Goal: Transaction & Acquisition: Obtain resource

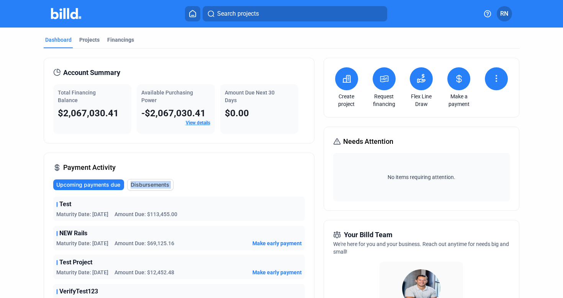
click at [224, 44] on div "Dashboard Projects Financings" at bounding box center [282, 42] width 476 height 12
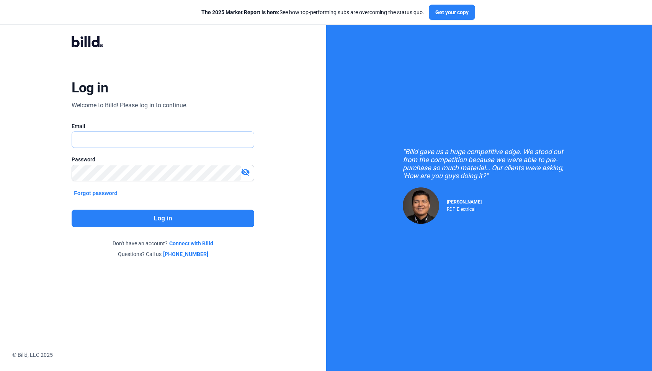
type input "[PERSON_NAME][EMAIL_ADDRESS][DOMAIN_NAME]"
click at [141, 211] on button "Log in" at bounding box center [163, 218] width 183 height 18
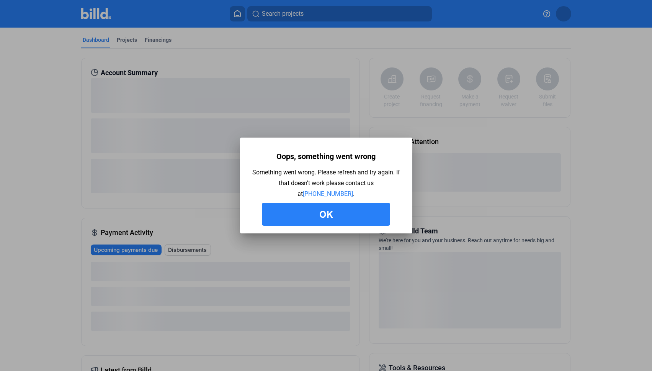
click at [297, 210] on button "Ok" at bounding box center [326, 214] width 128 height 23
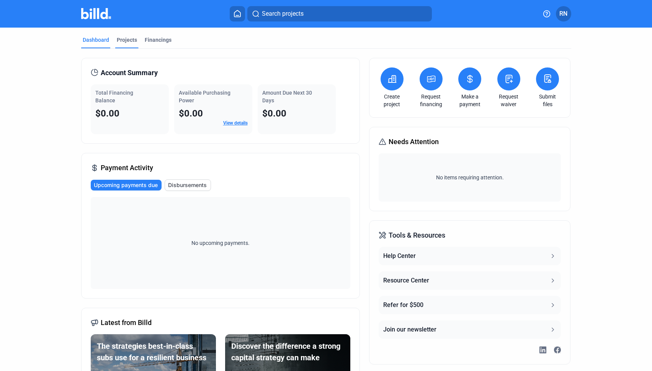
click at [123, 39] on div "Projects" at bounding box center [127, 40] width 20 height 8
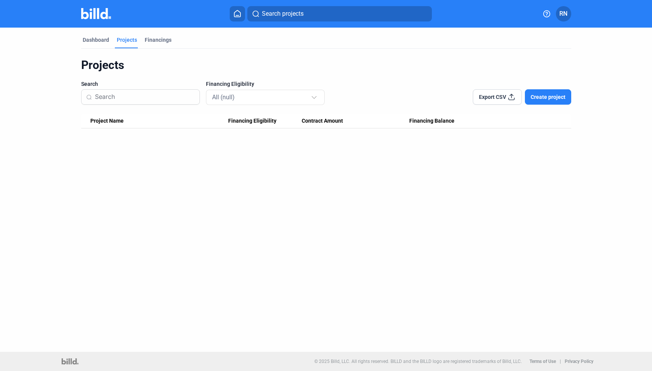
click at [557, 98] on span "Create project" at bounding box center [548, 97] width 35 height 8
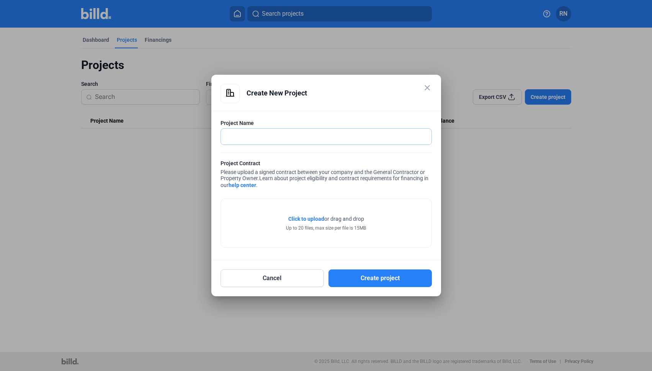
click at [406, 136] on input "text" at bounding box center [322, 137] width 202 height 16
type input "Westlake High"
click at [318, 215] on span "Click to upload Tap to upload" at bounding box center [306, 219] width 36 height 8
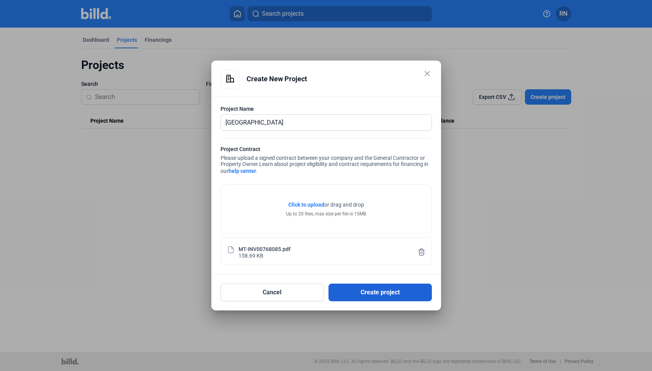
click at [405, 289] on button "Create project" at bounding box center [380, 292] width 103 height 18
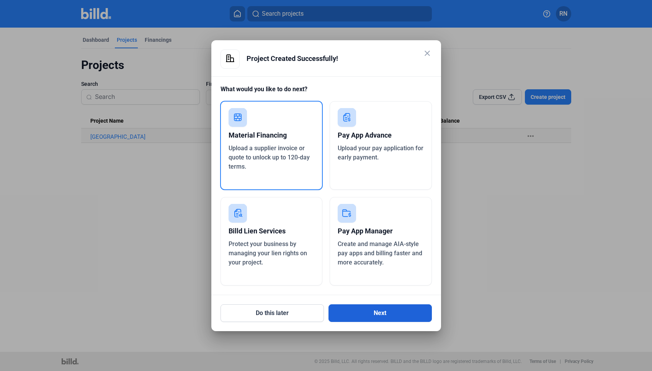
click at [407, 311] on button "Next" at bounding box center [380, 313] width 103 height 18
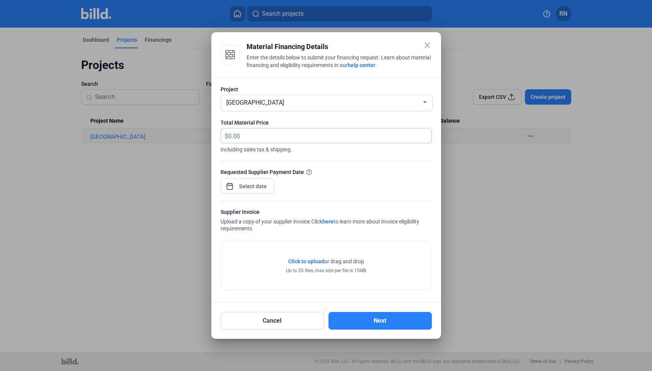
click at [327, 131] on input "text" at bounding box center [329, 135] width 203 height 15
type input "10,000"
click at [262, 184] on div "close Material Financing Details Enter the details below to submit your financi…" at bounding box center [326, 185] width 652 height 371
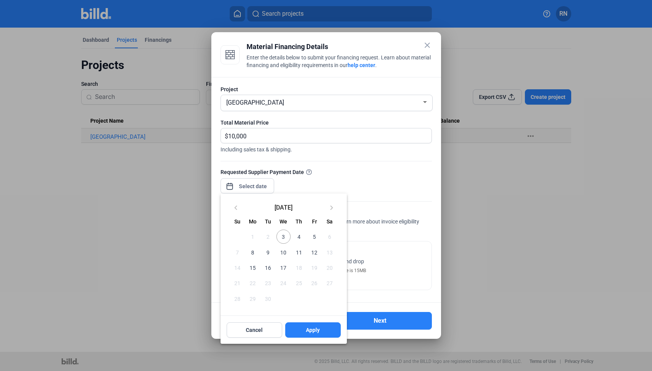
click at [287, 234] on span "3" at bounding box center [283, 236] width 14 height 14
click at [316, 333] on span "Apply" at bounding box center [313, 330] width 14 height 8
type input "Sep 03, 2025"
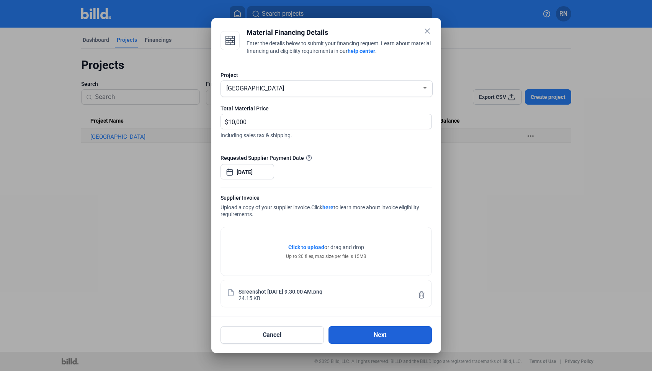
click at [368, 330] on button "Next" at bounding box center [380, 335] width 103 height 18
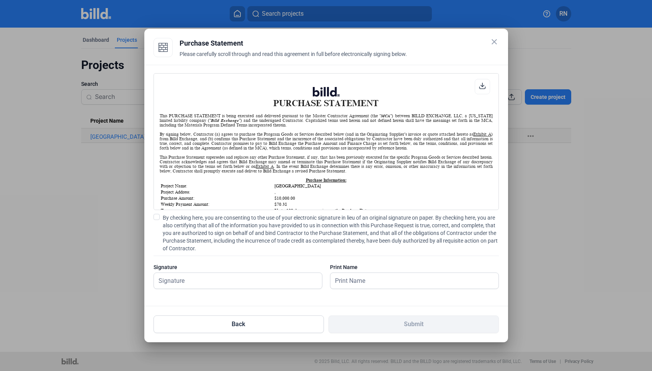
scroll to position [0, 0]
click at [155, 218] on span at bounding box center [155, 217] width 6 height 6
click at [0, 0] on input "By checking here, you are consenting to the use of your electronic signature in…" at bounding box center [0, 0] width 0 height 0
click at [186, 277] on input "text" at bounding box center [232, 281] width 160 height 16
type input "test"
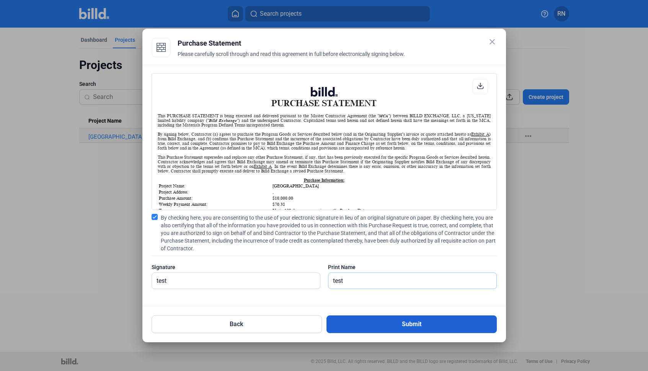
type input "test"
click at [357, 324] on button "Submit" at bounding box center [412, 324] width 170 height 18
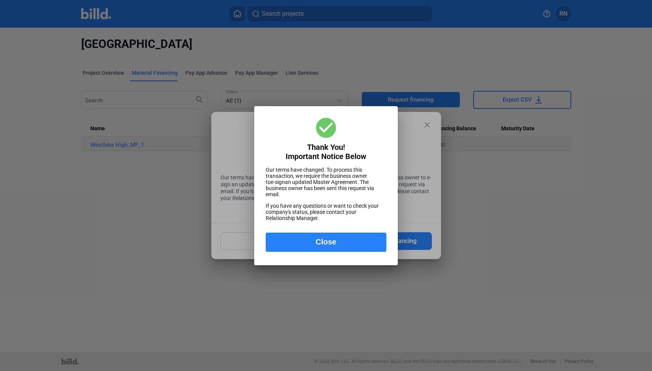
click at [336, 235] on button "Close" at bounding box center [326, 241] width 121 height 19
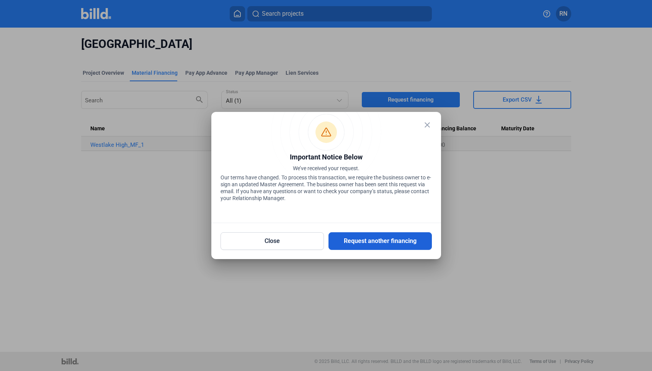
click at [353, 241] on button "Request another financing" at bounding box center [380, 241] width 103 height 18
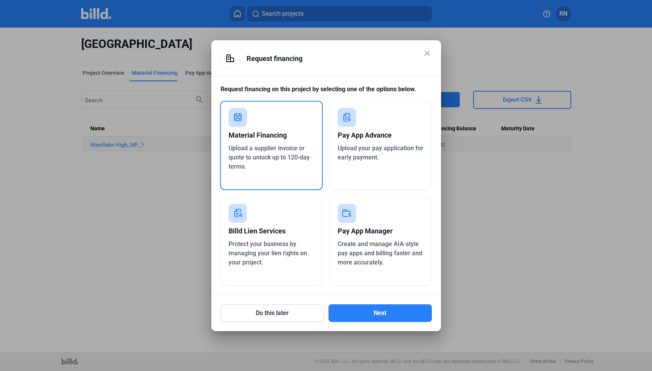
click at [358, 168] on div "Pay App Advance Upload your pay application for early payment." at bounding box center [381, 145] width 102 height 88
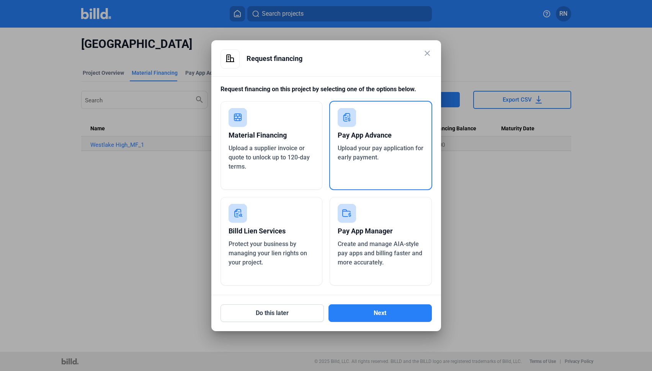
click at [369, 303] on div "Do this later Next" at bounding box center [326, 308] width 211 height 27
click at [371, 309] on button "Next" at bounding box center [380, 313] width 103 height 18
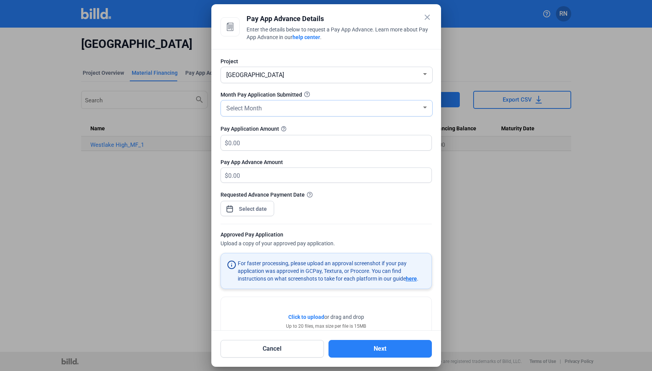
click at [293, 111] on div "Select Month" at bounding box center [323, 107] width 197 height 11
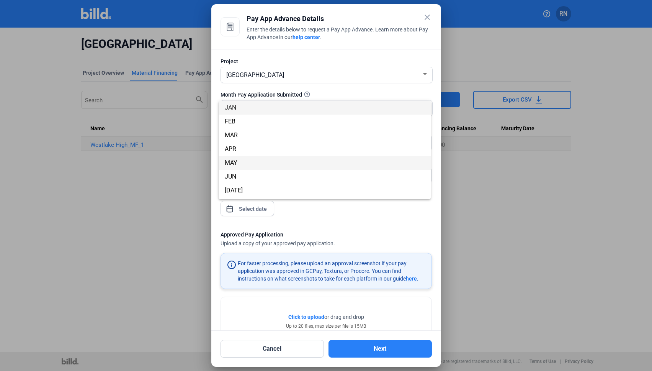
click at [292, 156] on span "MAY" at bounding box center [325, 163] width 200 height 14
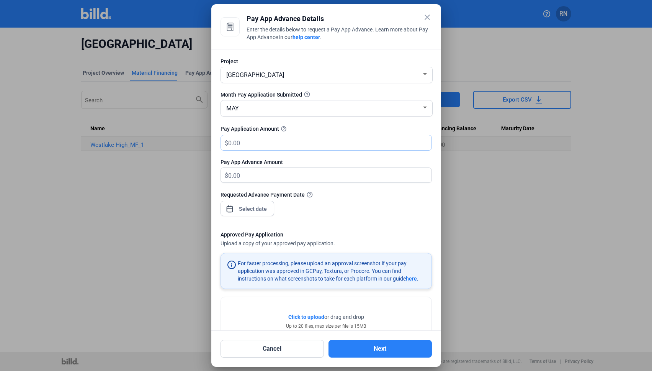
click at [291, 145] on input "text" at bounding box center [325, 142] width 195 height 15
type input "2"
type input "2.00"
type input "20"
type input "20.00"
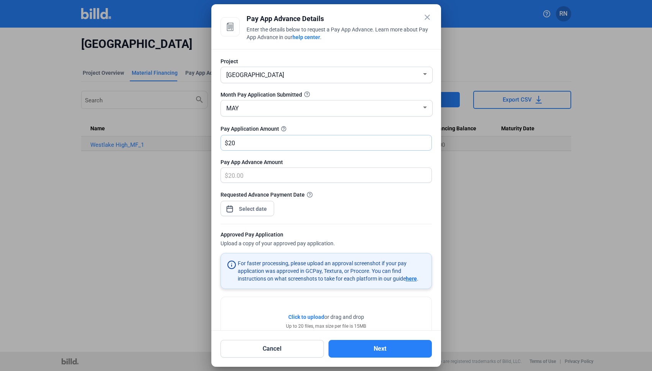
type input "200"
type input "200.00"
type input "2000"
type input "2,000.00"
type input "2,0000"
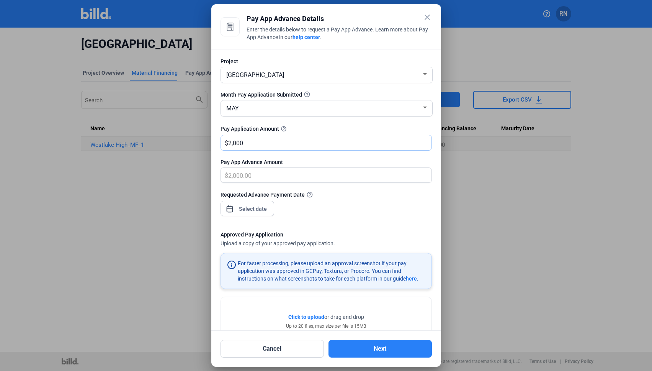
type input "20,000.00"
type input "20,000"
click at [267, 207] on div "close Pay App Advance Details Enter the details below to request a Pay App Adva…" at bounding box center [326, 185] width 652 height 371
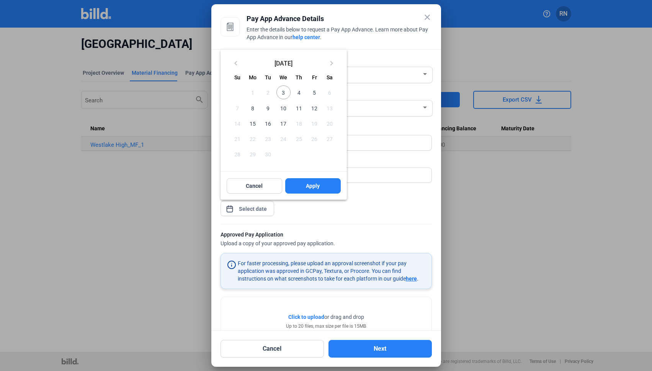
click at [281, 127] on span "17" at bounding box center [283, 123] width 14 height 14
click at [296, 181] on button "Apply" at bounding box center [313, 185] width 56 height 15
type input "Sep 17, 2025"
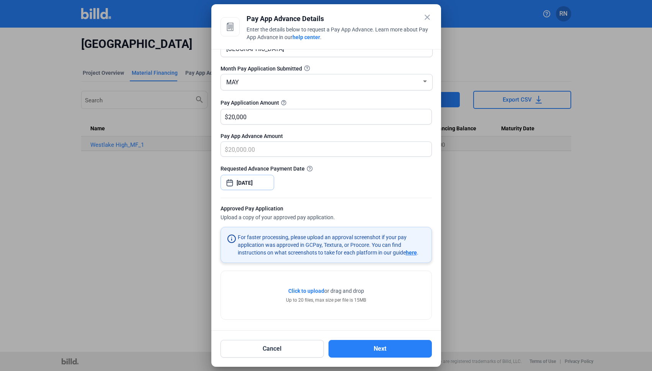
scroll to position [28, 0]
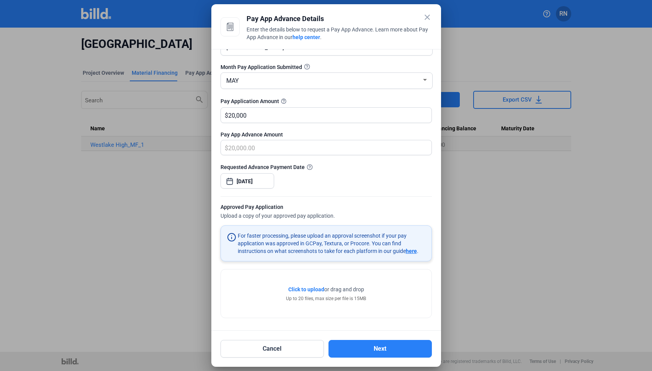
click at [294, 286] on span "Click to upload" at bounding box center [306, 289] width 36 height 6
click at [369, 343] on button "Next" at bounding box center [380, 349] width 103 height 18
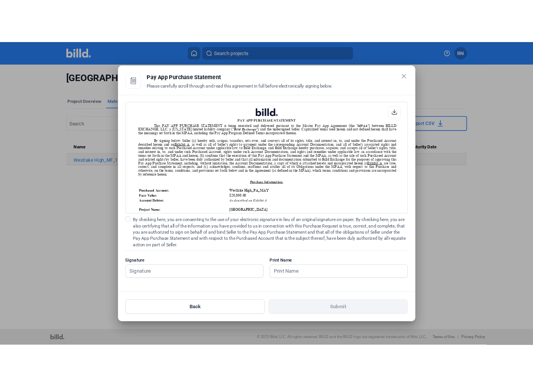
scroll to position [0, 0]
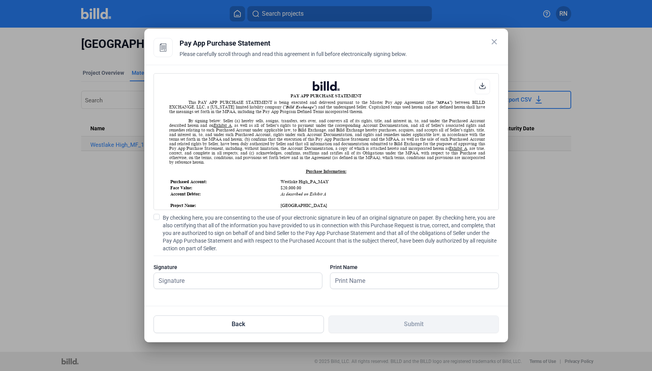
click at [161, 213] on div "PAY APP PURCHASE STATEMENT This PAY APP PURCHASE STATEMENT is being executed an…" at bounding box center [326, 184] width 345 height 223
click at [158, 215] on span at bounding box center [157, 217] width 6 height 6
click at [0, 0] on input "By checking here, you are consenting to the use of your electronic signature in…" at bounding box center [0, 0] width 0 height 0
click at [187, 275] on input "text" at bounding box center [238, 281] width 168 height 16
type input "test"
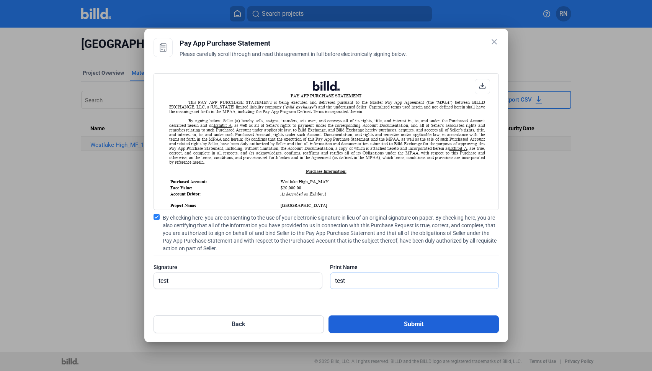
type input "test"
click at [342, 327] on button "Submit" at bounding box center [414, 324] width 170 height 18
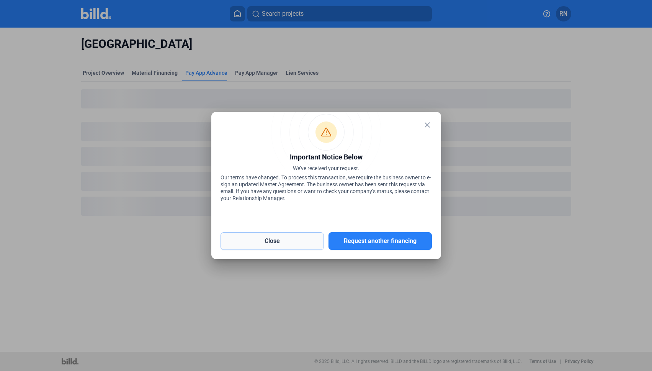
click at [307, 240] on button "Close" at bounding box center [272, 241] width 103 height 18
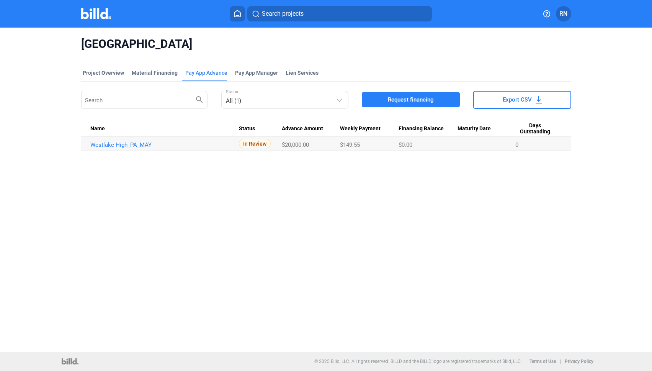
click at [237, 11] on icon at bounding box center [238, 13] width 8 height 7
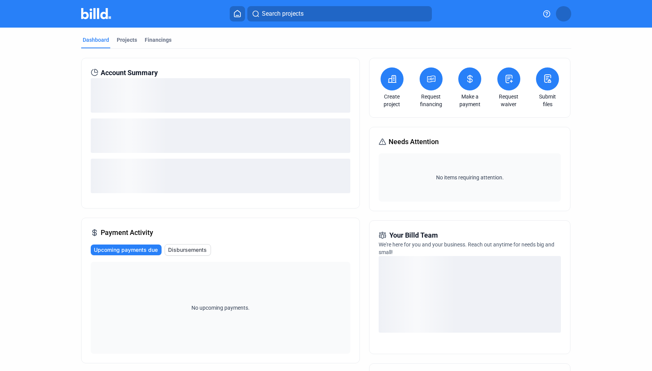
click at [396, 81] on button at bounding box center [392, 78] width 23 height 23
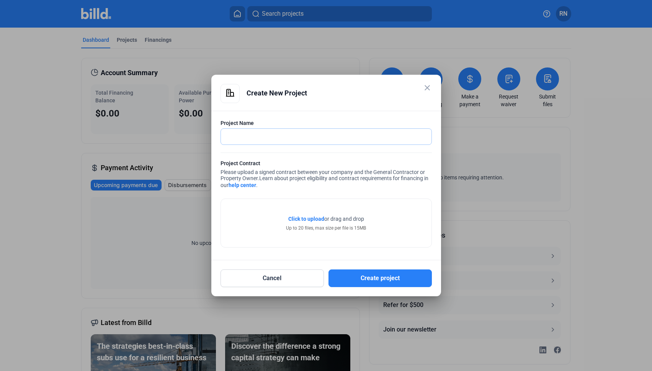
click at [330, 134] on input "text" at bounding box center [322, 137] width 202 height 16
type input "Southeast Hospital"
click at [310, 219] on span "Click to upload" at bounding box center [306, 219] width 36 height 6
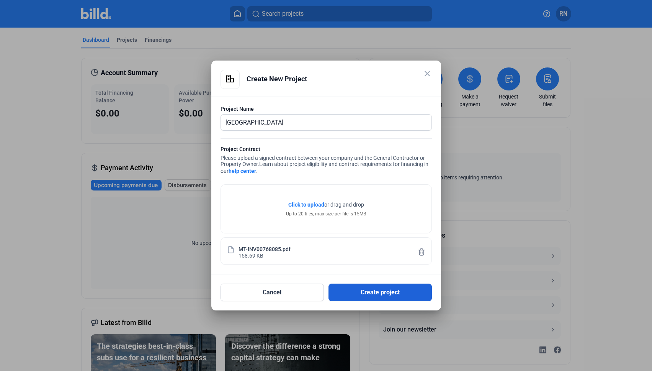
click at [348, 290] on button "Create project" at bounding box center [380, 292] width 103 height 18
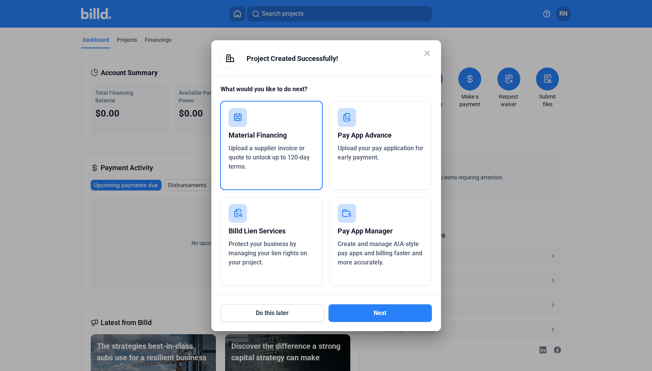
click at [428, 52] on mat-icon "close" at bounding box center [427, 53] width 9 height 9
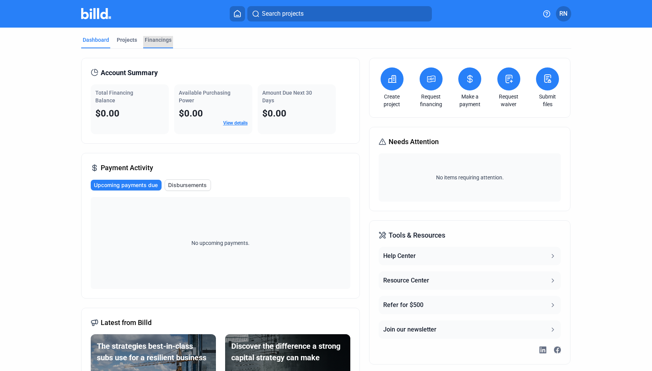
click at [166, 47] on div "Financings" at bounding box center [158, 42] width 30 height 12
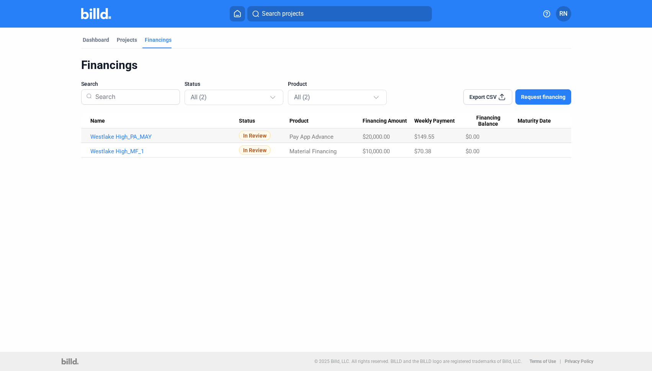
click at [552, 96] on span "Request financing" at bounding box center [543, 97] width 44 height 8
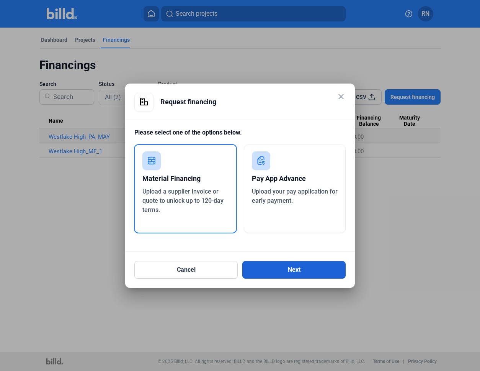
click at [293, 267] on button "Next" at bounding box center [293, 270] width 103 height 18
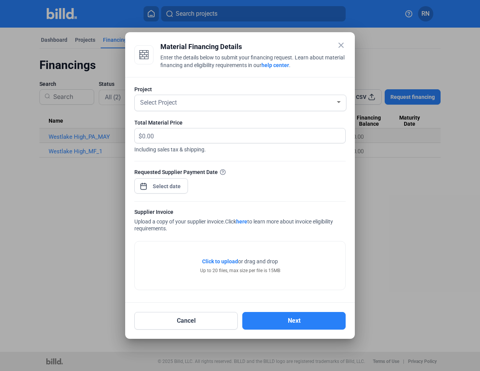
click at [341, 46] on mat-icon "close" at bounding box center [341, 45] width 9 height 9
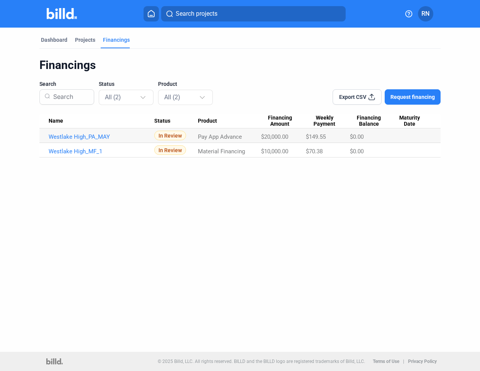
click at [406, 96] on span "Request financing" at bounding box center [413, 97] width 44 height 8
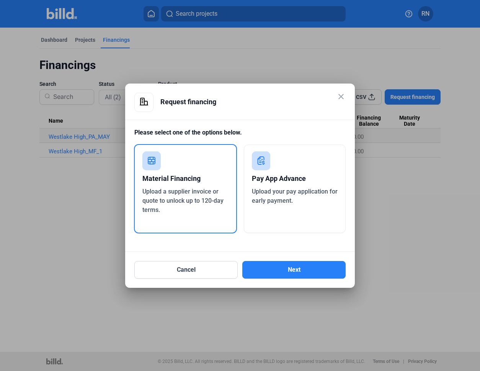
click at [282, 170] on div "Pay App Advance" at bounding box center [295, 178] width 86 height 17
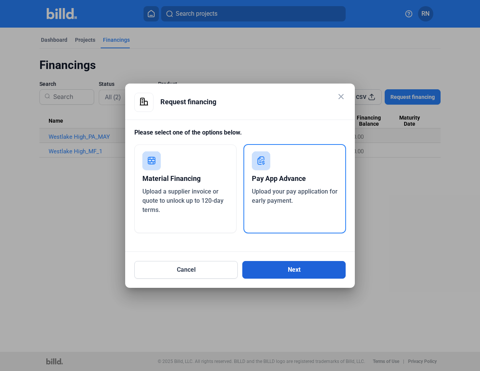
click at [275, 264] on button "Next" at bounding box center [293, 270] width 103 height 18
